Goal: Transaction & Acquisition: Purchase product/service

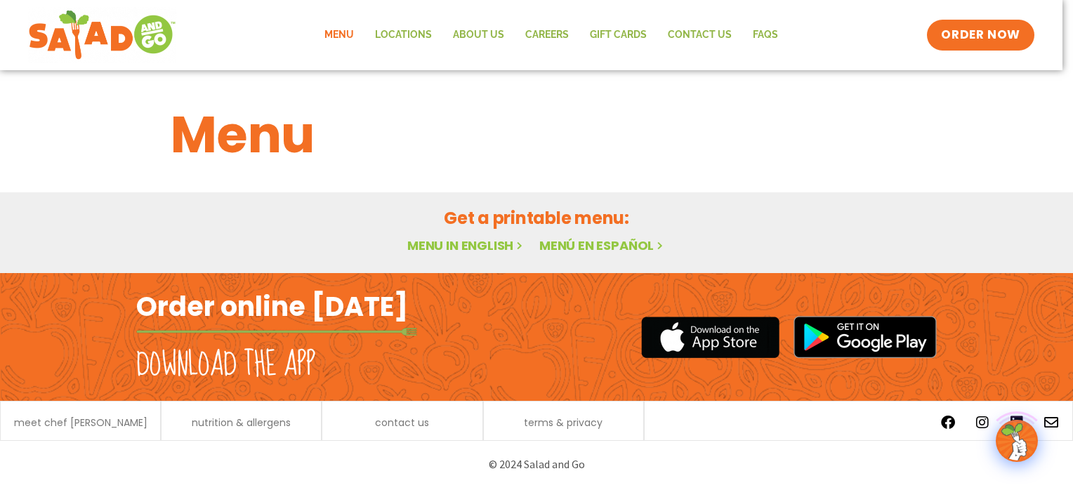
click at [348, 34] on link "Menu" at bounding box center [339, 35] width 51 height 32
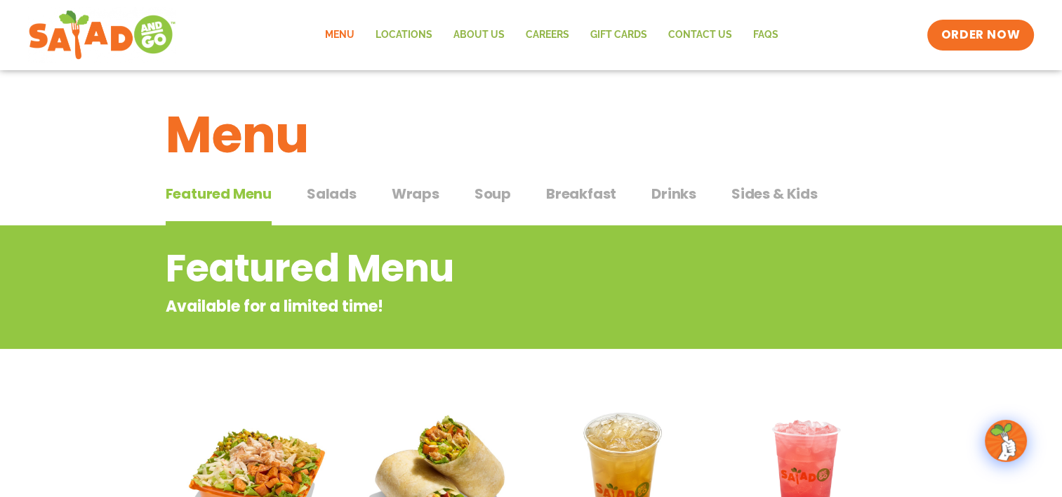
click at [317, 198] on span "Salads" at bounding box center [332, 193] width 50 height 21
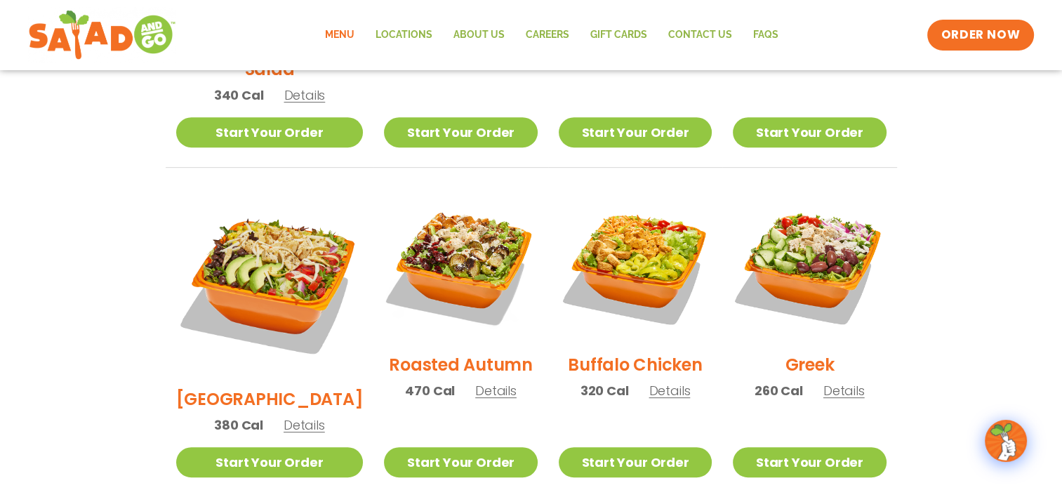
scroll to position [772, 0]
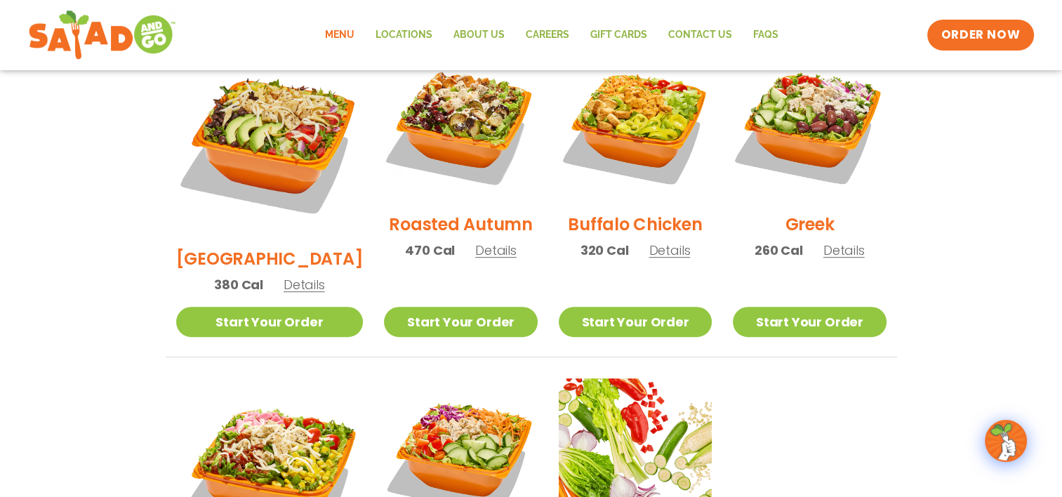
click at [796, 361] on ul "Seasonal Southwest Harvest Salad 340 Cal Details Start Your Order Seasonal Star…" at bounding box center [532, 191] width 732 height 994
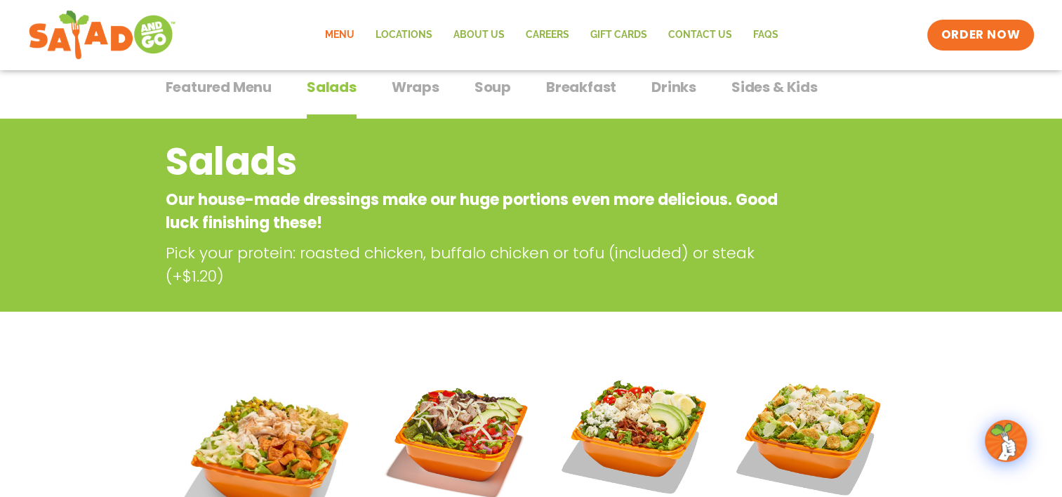
scroll to position [0, 0]
